Goal: Information Seeking & Learning: Learn about a topic

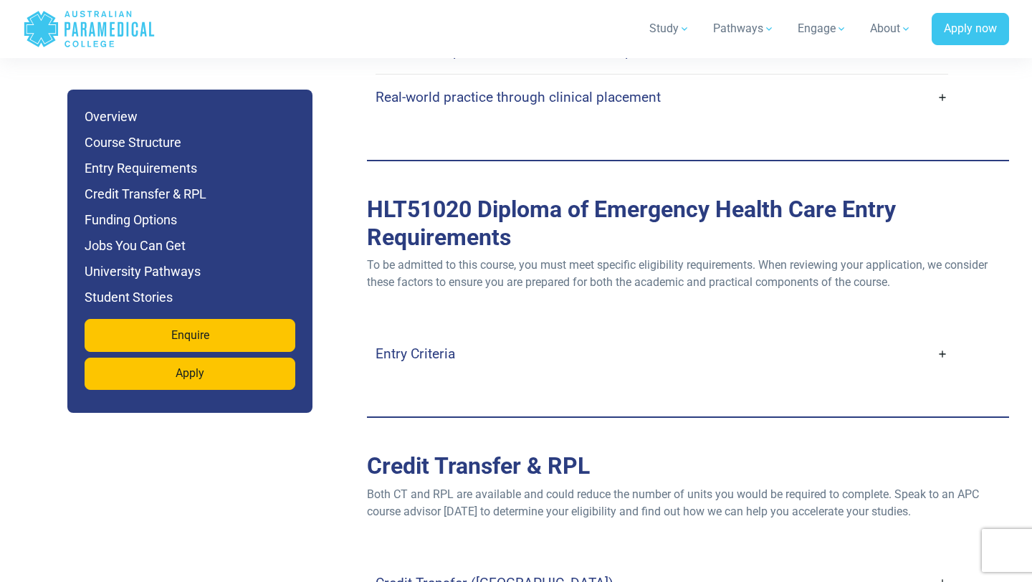
click at [515, 337] on link "Entry Criteria" at bounding box center [661, 354] width 572 height 34
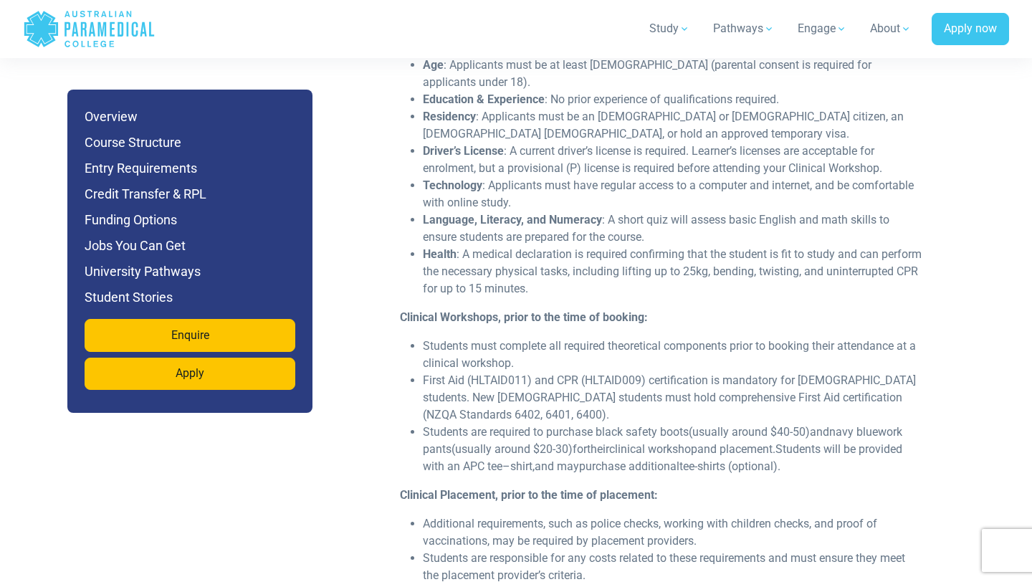
scroll to position [4140, 0]
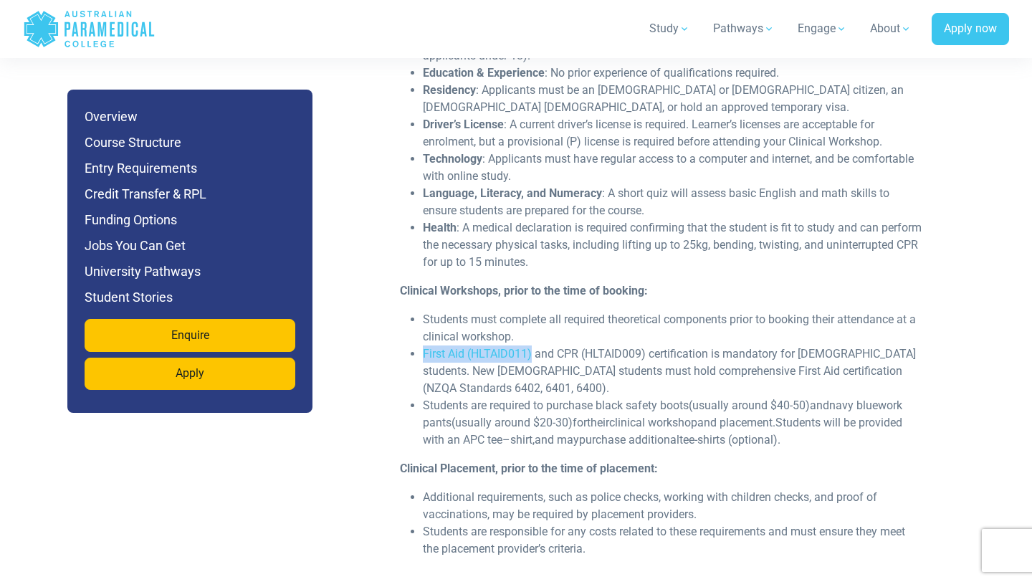
drag, startPoint x: 423, startPoint y: 320, endPoint x: 532, endPoint y: 319, distance: 108.9
click at [532, 345] on li "First Aid (HLTAID011) and CPR (HLTAID009) certification is mandatory for [DEMOG…" at bounding box center [673, 371] width 501 height 52
copy li "First Aid (HLTAID011)"
drag, startPoint x: 559, startPoint y: 316, endPoint x: 645, endPoint y: 311, distance: 86.1
click at [645, 345] on li "First Aid (HLTAID011) and CPR (HLTAID009) certification is mandatory for [DEMOG…" at bounding box center [673, 371] width 501 height 52
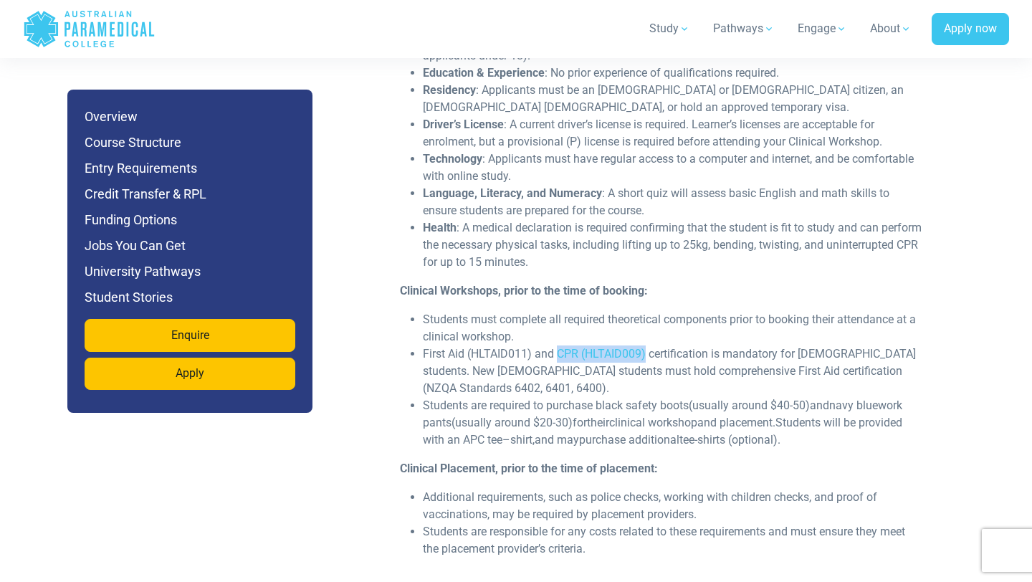
copy li "CPR (HLTAID009)"
click at [681, 311] on li "Students must complete all required theoretical components prior to booking the…" at bounding box center [673, 328] width 501 height 34
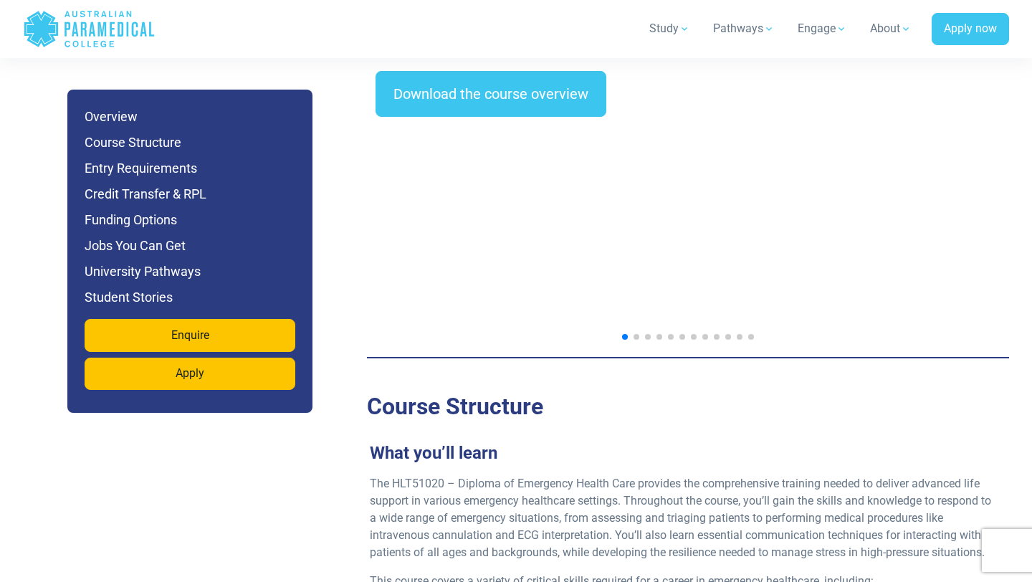
scroll to position [2361, 0]
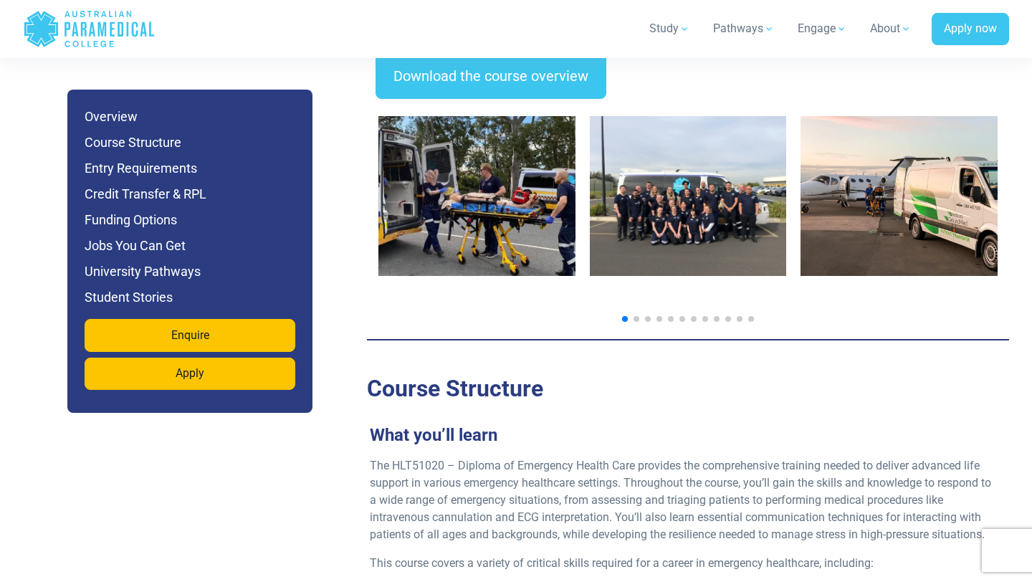
click at [534, 195] on img "1 / 14" at bounding box center [476, 196] width 197 height 160
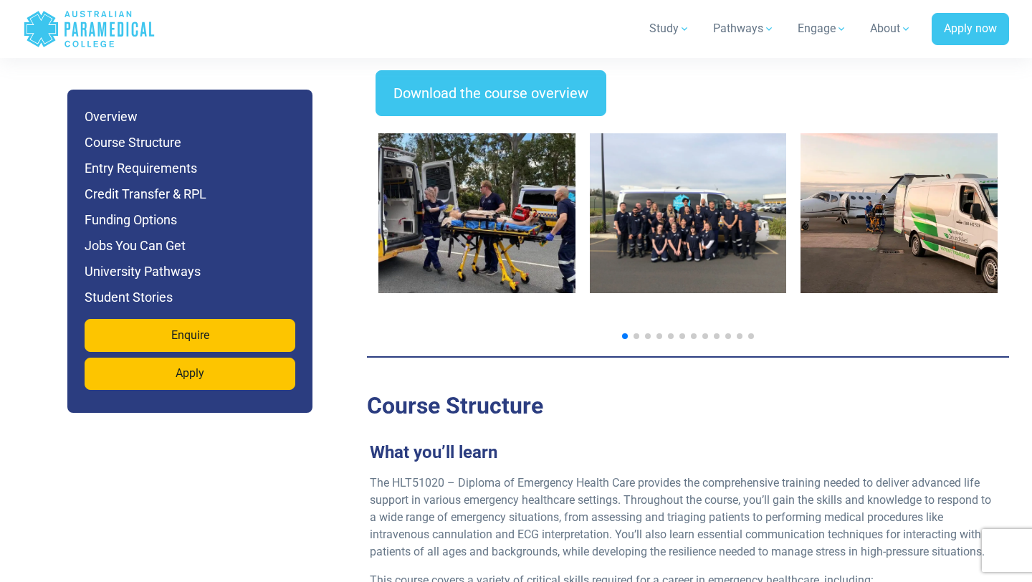
click at [736, 197] on img "2 / 14" at bounding box center [688, 213] width 197 height 160
click at [635, 333] on span "Go to slide 2" at bounding box center [636, 336] width 6 height 6
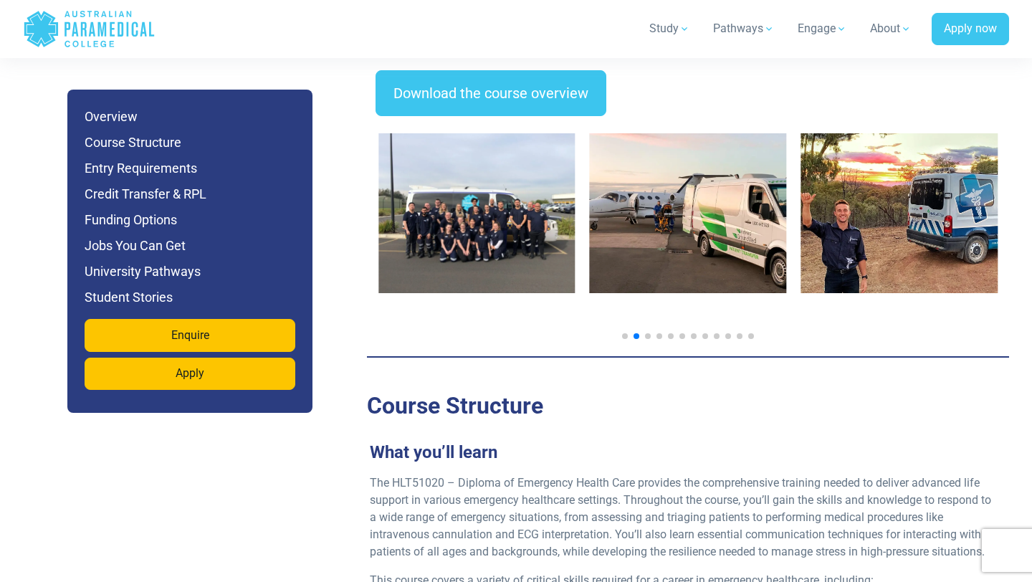
click at [653, 333] on div at bounding box center [687, 336] width 619 height 6
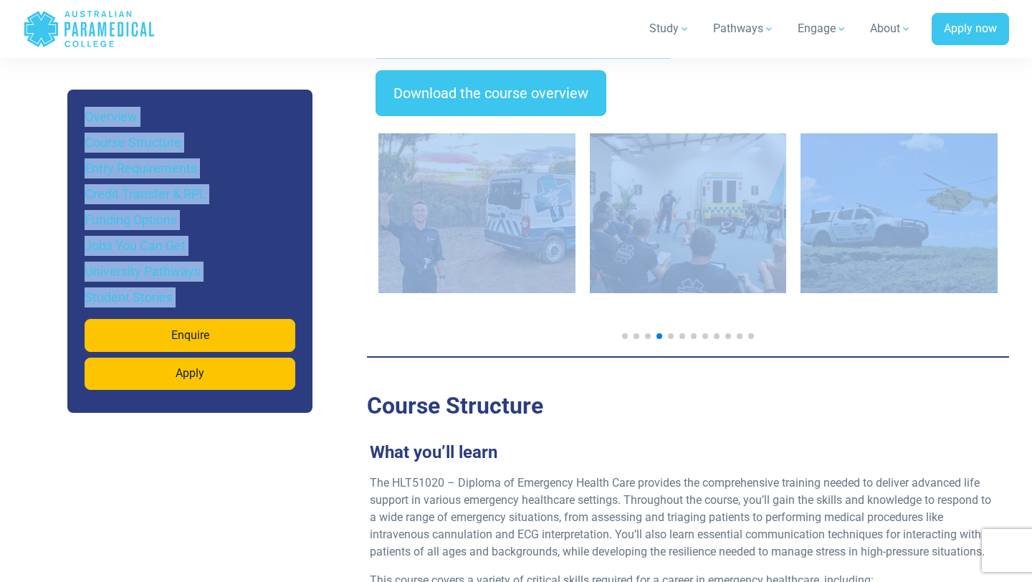
drag, startPoint x: 772, startPoint y: 287, endPoint x: 332, endPoint y: 287, distance: 439.8
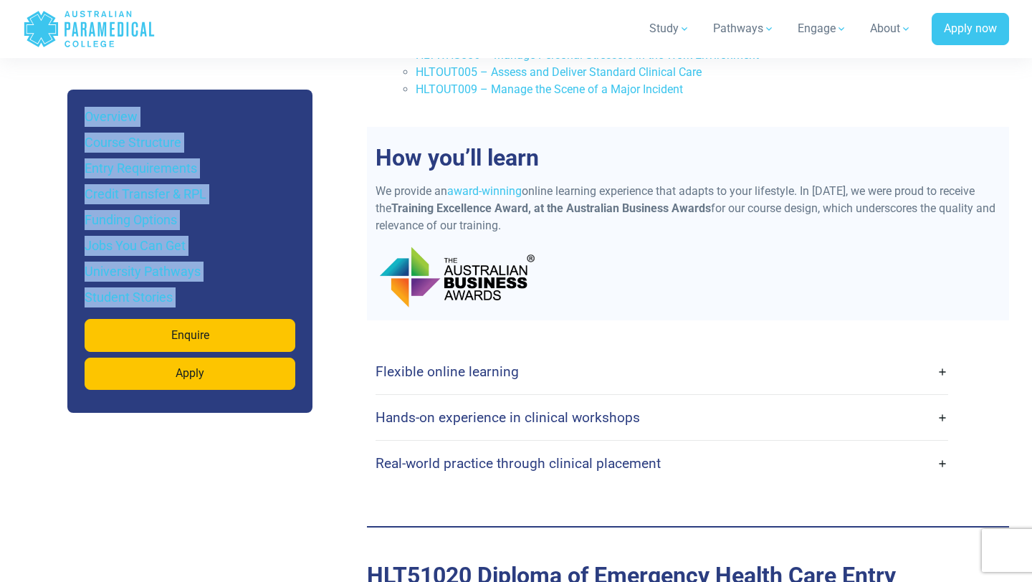
scroll to position [3430, 0]
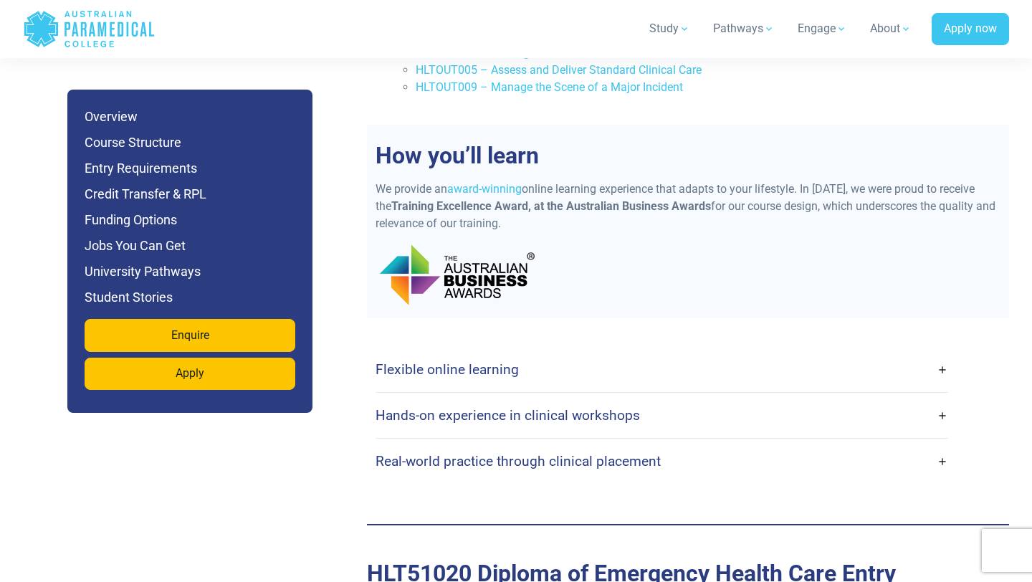
click at [517, 352] on link "Flexible online learning" at bounding box center [661, 369] width 572 height 34
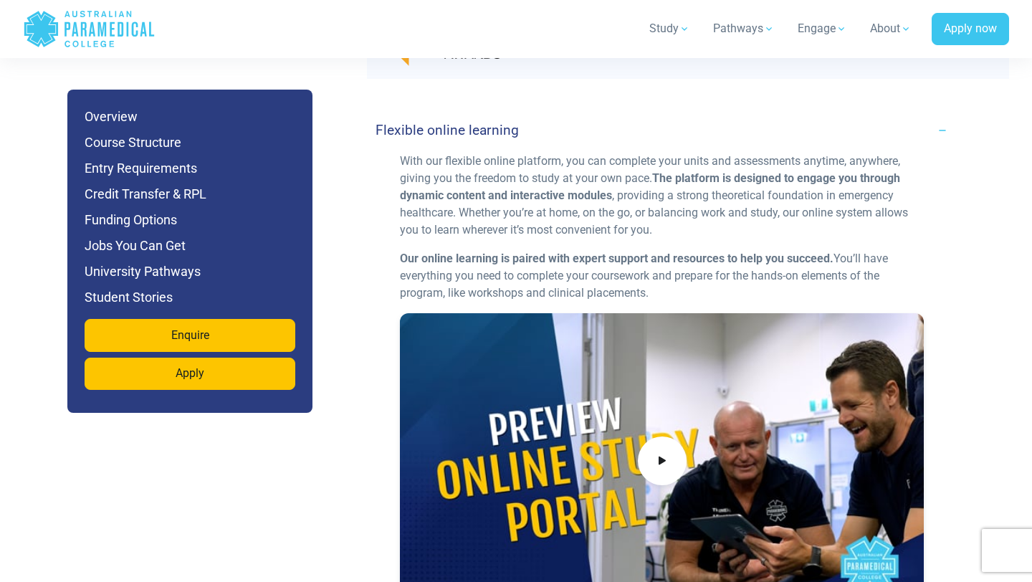
scroll to position [3667, 0]
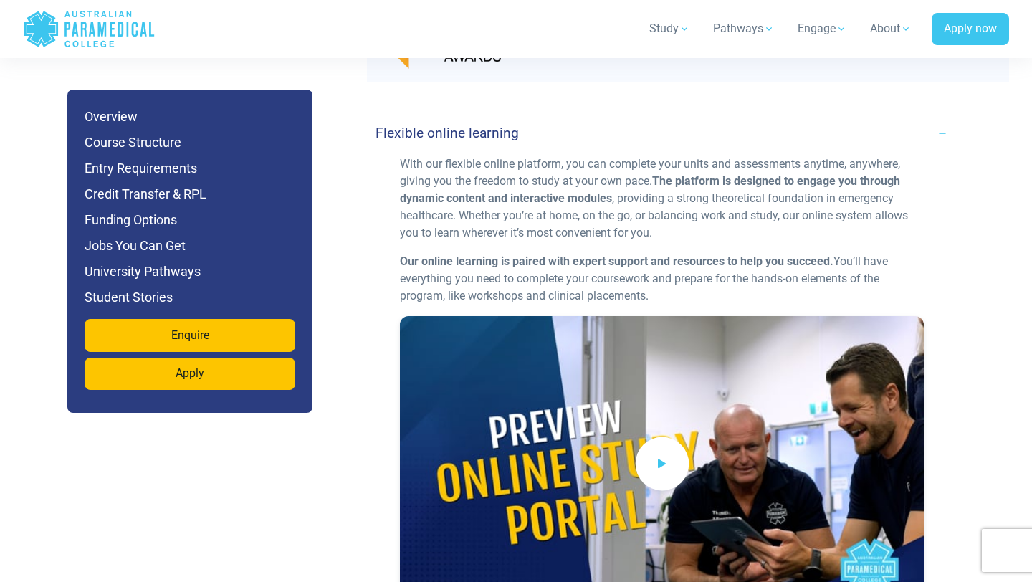
click at [653, 436] on span at bounding box center [662, 463] width 54 height 54
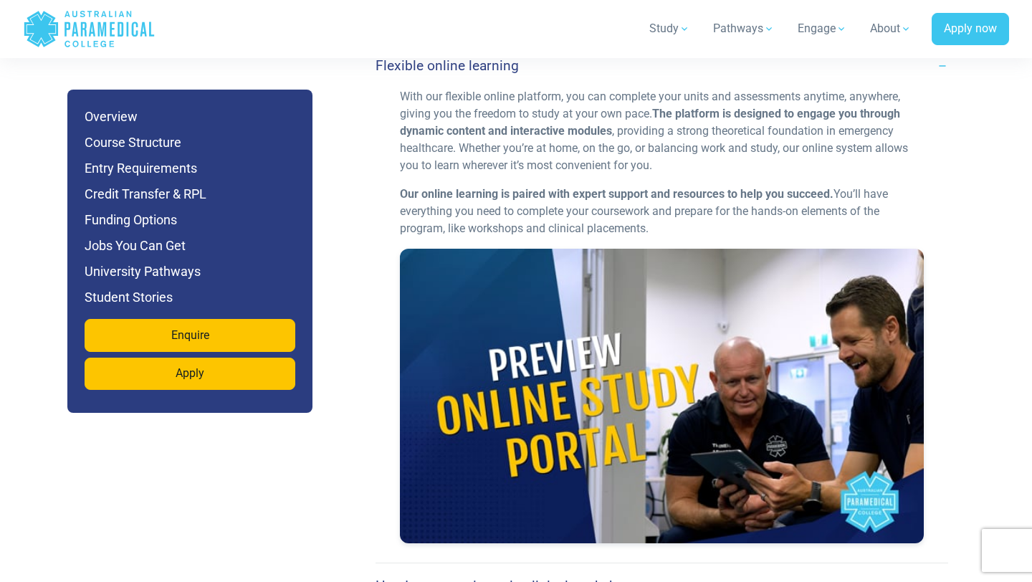
scroll to position [3736, 0]
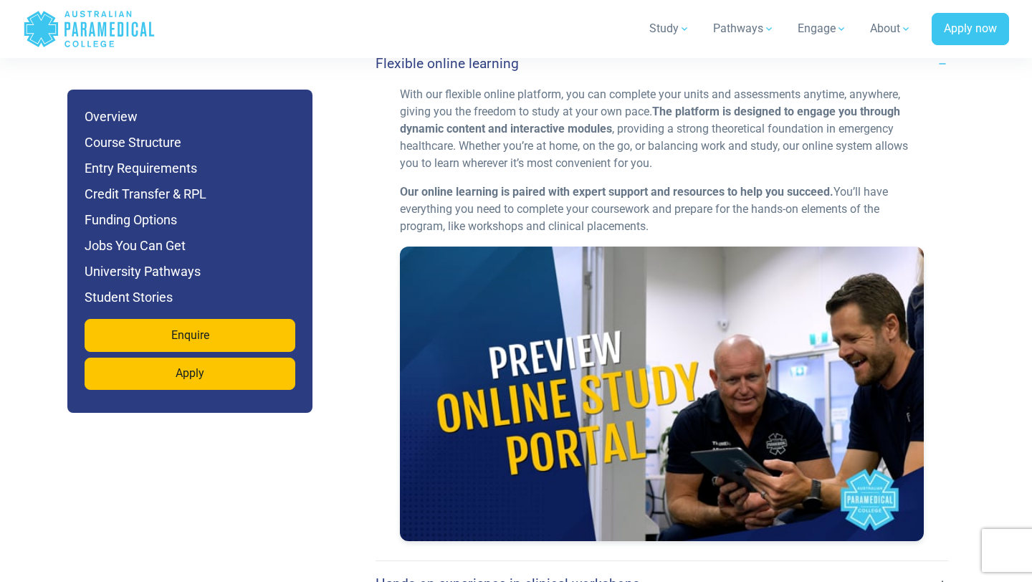
click at [625, 388] on div at bounding box center [662, 393] width 524 height 294
click at [653, 350] on div at bounding box center [662, 393] width 524 height 294
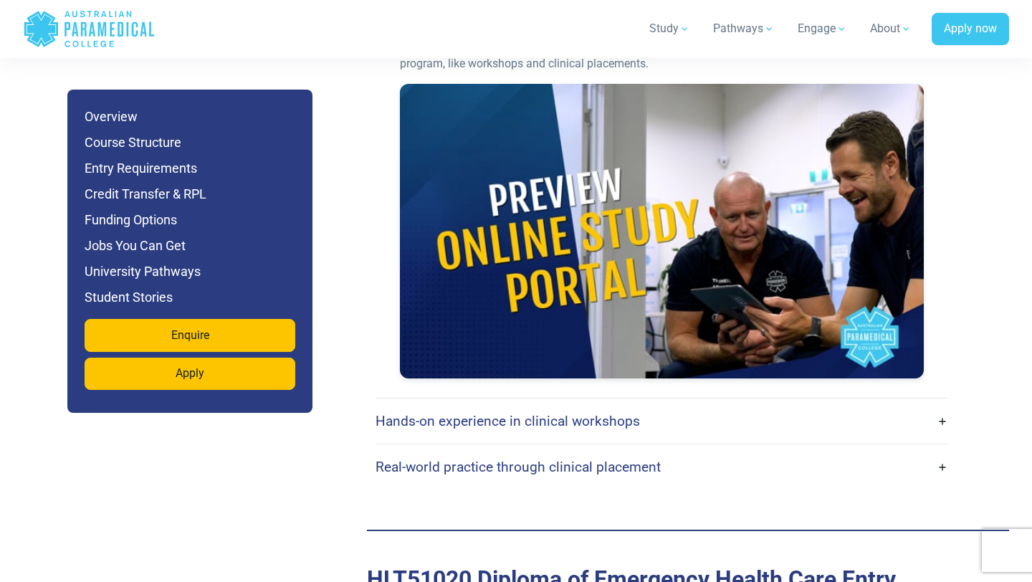
scroll to position [3900, 0]
click at [607, 403] on link "Hands-on experience in clinical workshops" at bounding box center [661, 420] width 572 height 34
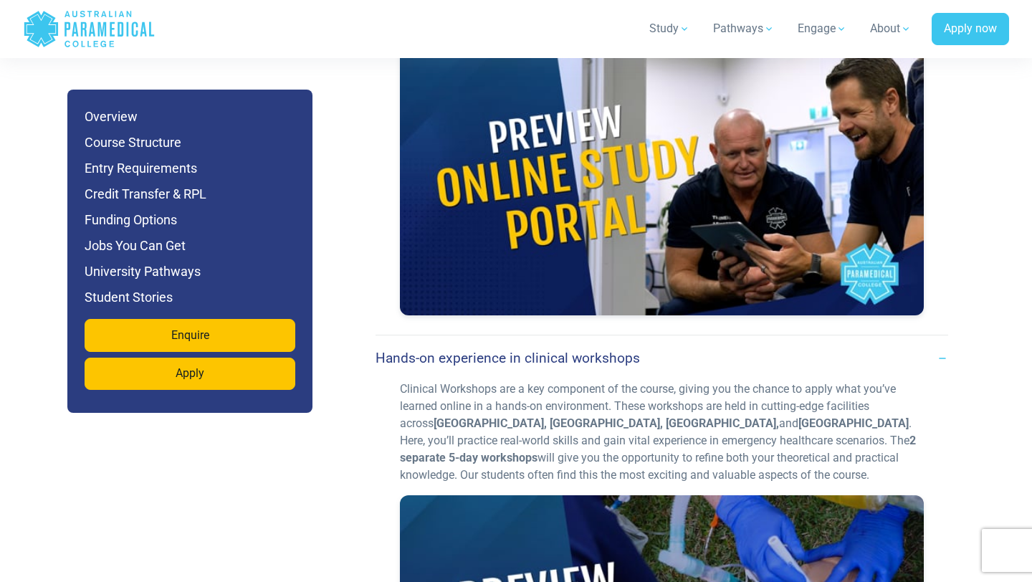
click at [609, 335] on div "Hands-on experience in clinical workshops" at bounding box center [661, 357] width 572 height 45
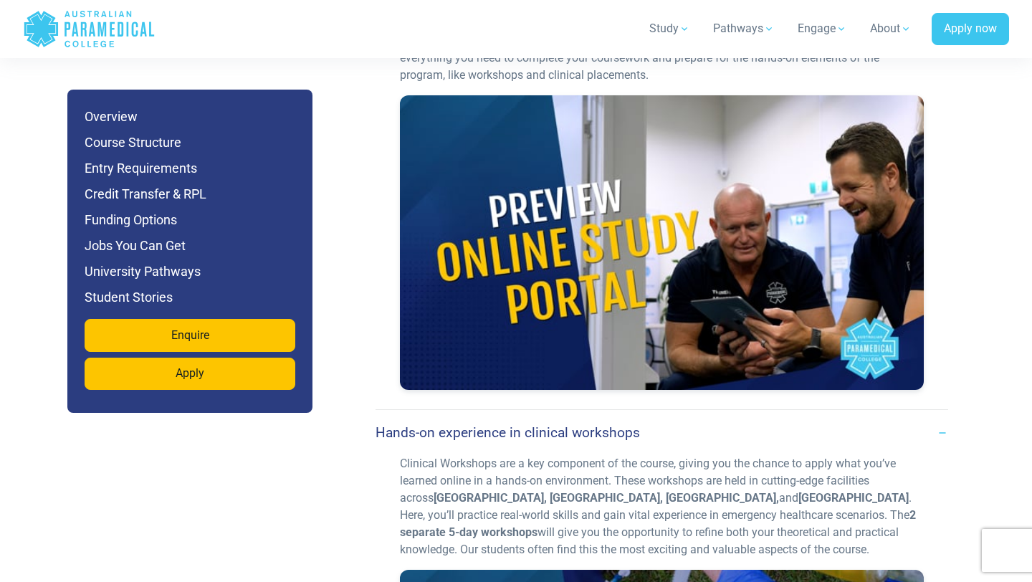
scroll to position [3871, 0]
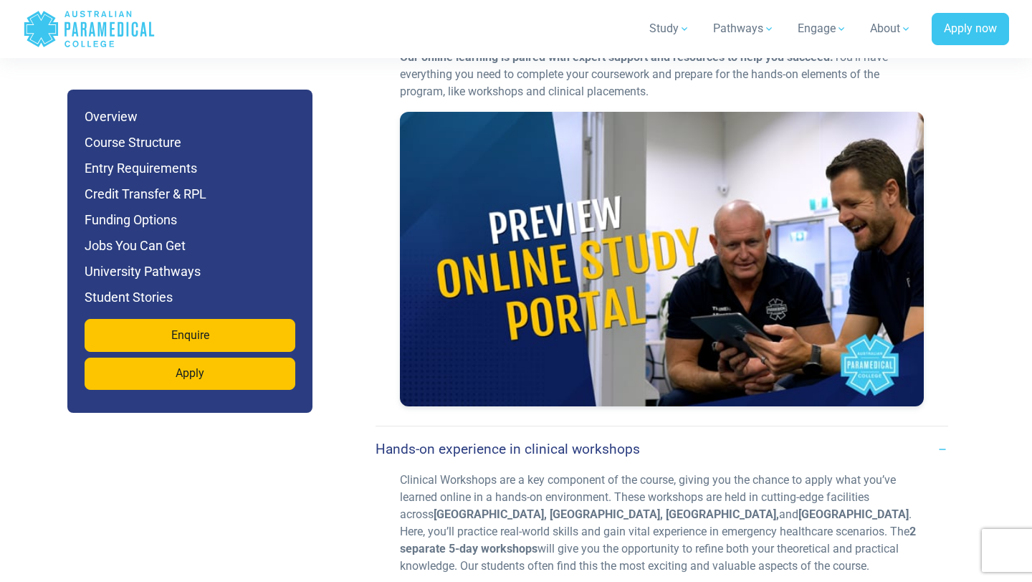
click at [678, 199] on div at bounding box center [662, 259] width 524 height 294
click at [726, 229] on div at bounding box center [662, 259] width 524 height 294
click at [541, 441] on h4 "Hands-on experience in clinical workshops" at bounding box center [507, 449] width 264 height 16
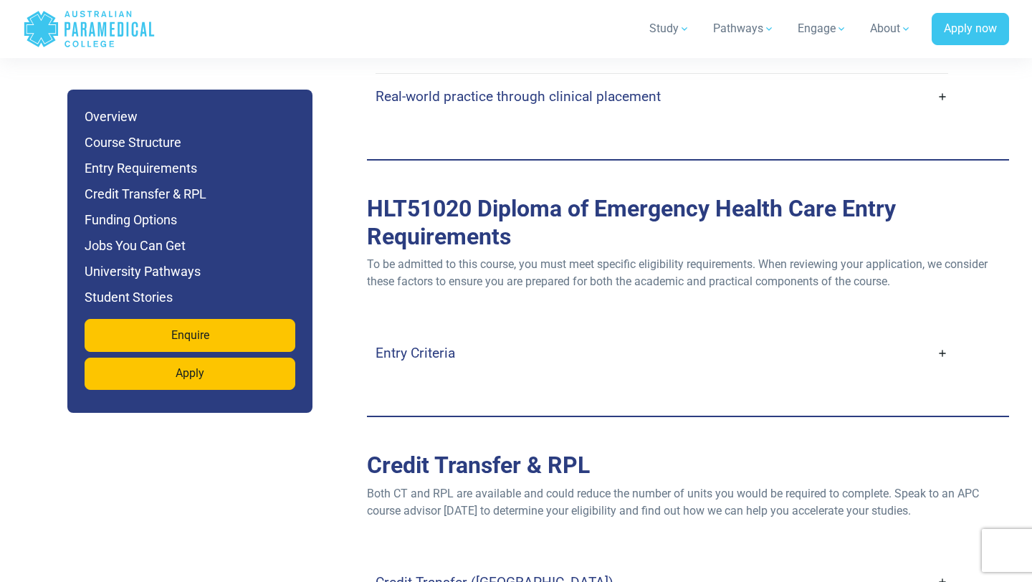
scroll to position [4349, 0]
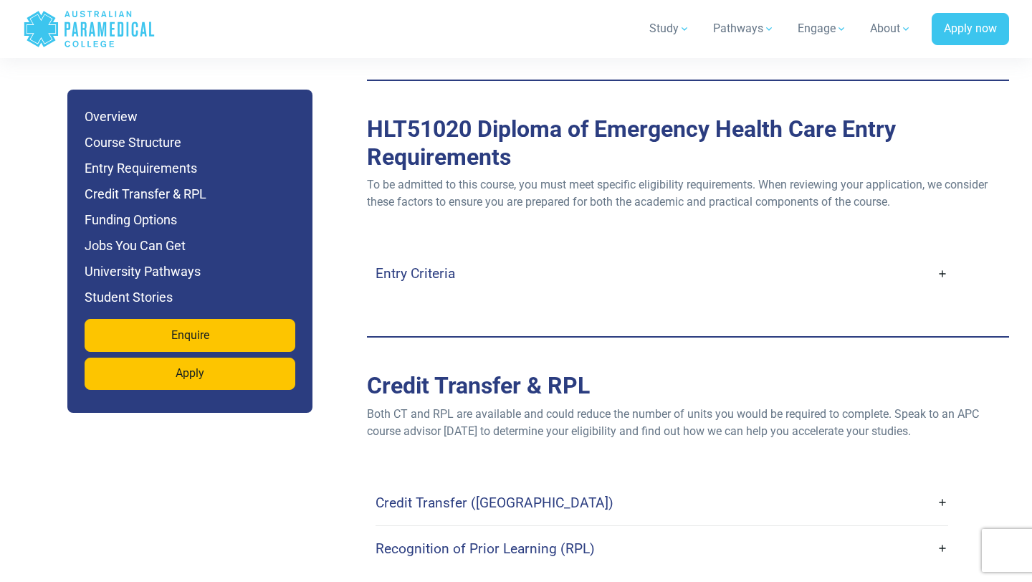
click at [455, 256] on link "Entry Criteria" at bounding box center [661, 273] width 572 height 34
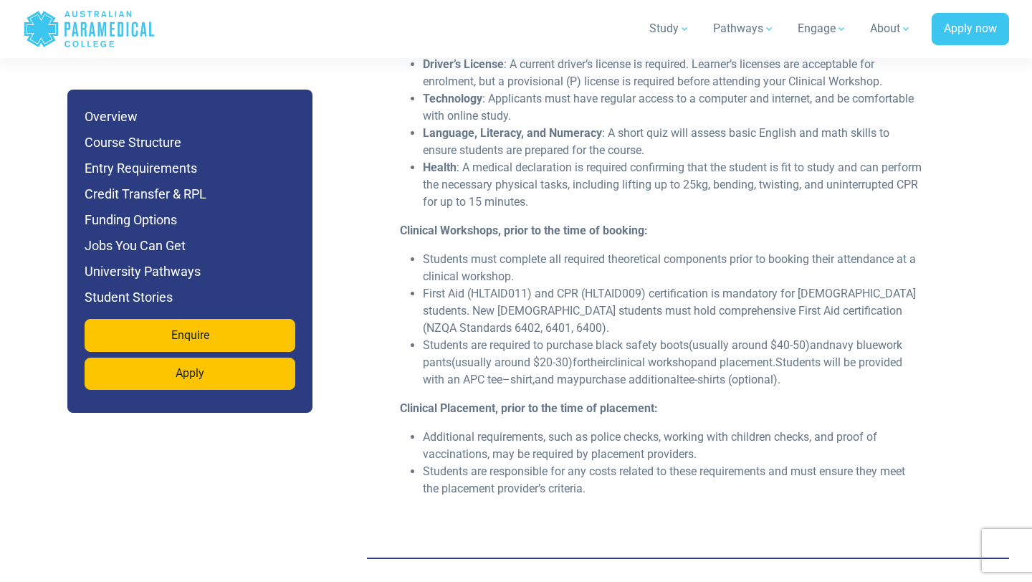
scroll to position [4670, 0]
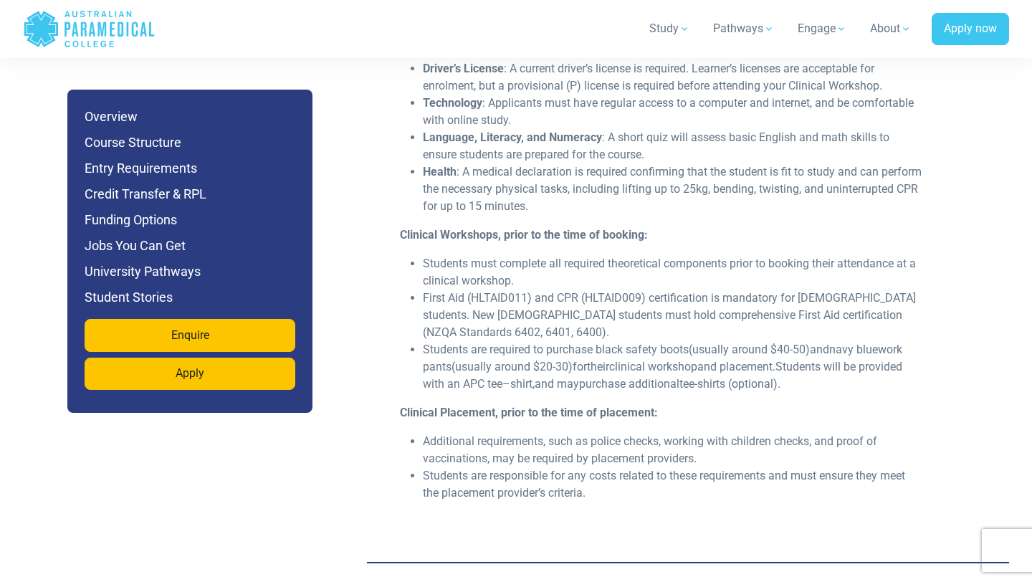
click at [467, 289] on li "First Aid (HLTAID011) and CPR (HLTAID009) certification is mandatory for [DEMOG…" at bounding box center [673, 315] width 501 height 52
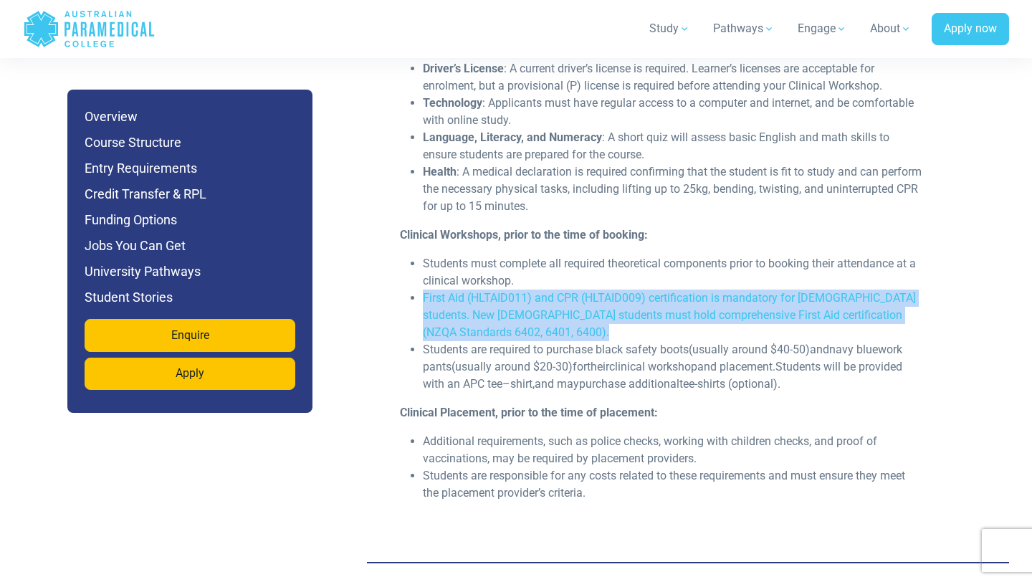
click at [467, 289] on li "First Aid (HLTAID011) and CPR (HLTAID009) certification is mandatory for [DEMOG…" at bounding box center [673, 315] width 501 height 52
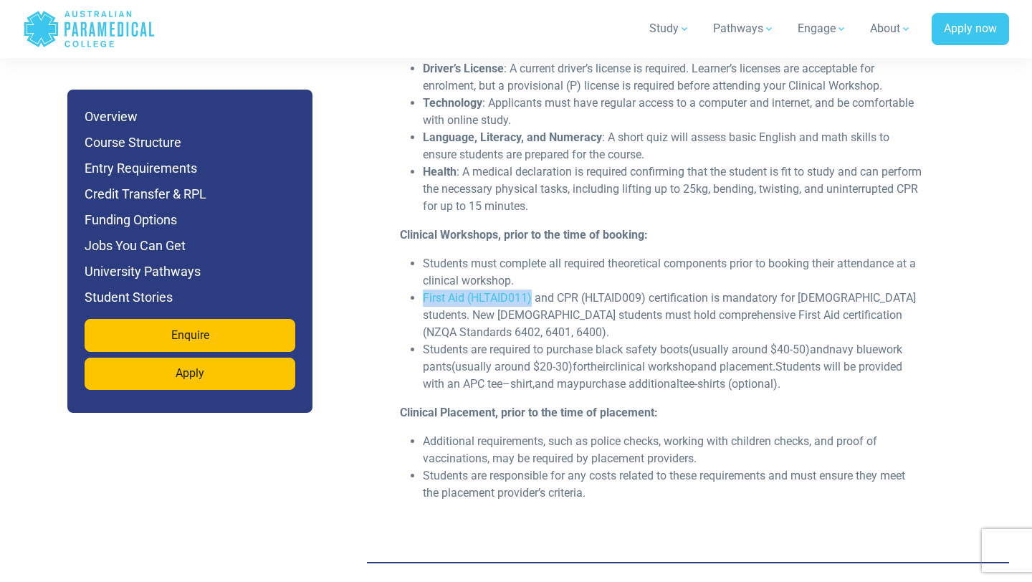
drag, startPoint x: 420, startPoint y: 265, endPoint x: 533, endPoint y: 263, distance: 113.2
click at [533, 263] on ul "Students must complete all required theoretical components prior to booking the…" at bounding box center [662, 324] width 524 height 138
copy li "First Aid (HLTAID011)"
click at [580, 289] on li "First Aid (HLTAID011) and CPR (HLTAID009) certification is mandatory for [DEMOG…" at bounding box center [673, 315] width 501 height 52
